Goal: Information Seeking & Learning: Learn about a topic

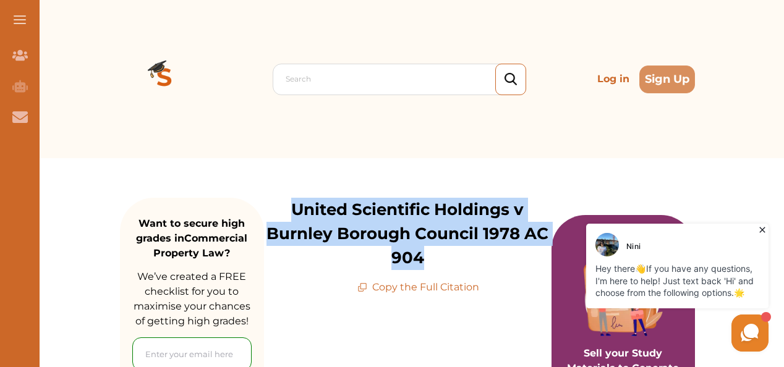
drag, startPoint x: 293, startPoint y: 214, endPoint x: 425, endPoint y: 250, distance: 136.5
click at [425, 250] on p "United Scientific Holdings v Burnley Borough Council 1978 AC 904" at bounding box center [408, 234] width 288 height 72
copy p "United Scientific Holdings v Burnley Borough Council 1978 AC 904"
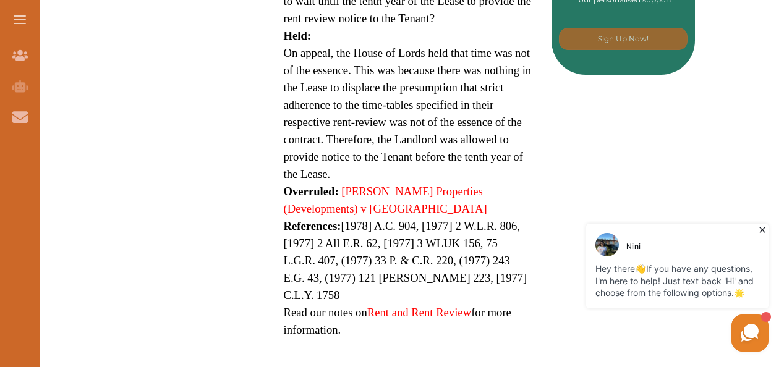
scroll to position [813, 0]
click at [359, 192] on link "Samuel Properties (Developments) v Hayek" at bounding box center [385, 199] width 203 height 30
